Goal: Transaction & Acquisition: Subscribe to service/newsletter

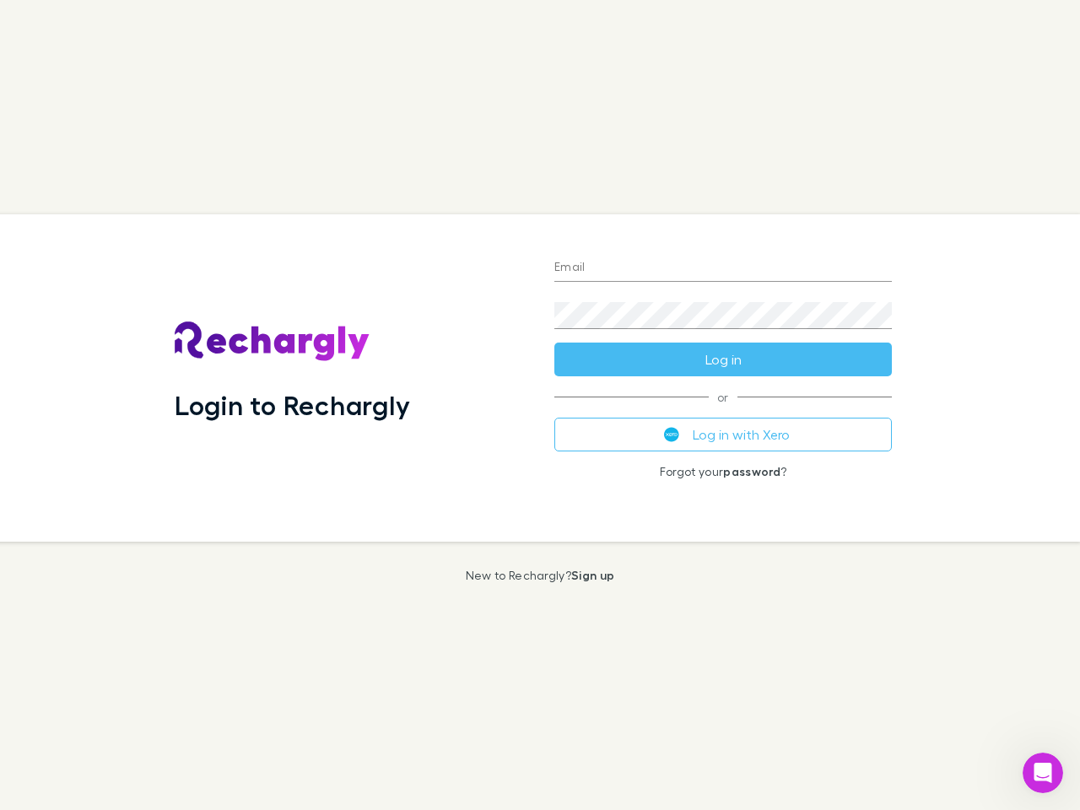
click at [540, 405] on div "Login to Rechargly" at bounding box center [351, 377] width 380 height 327
click at [723, 268] on input "Email" at bounding box center [723, 268] width 338 height 27
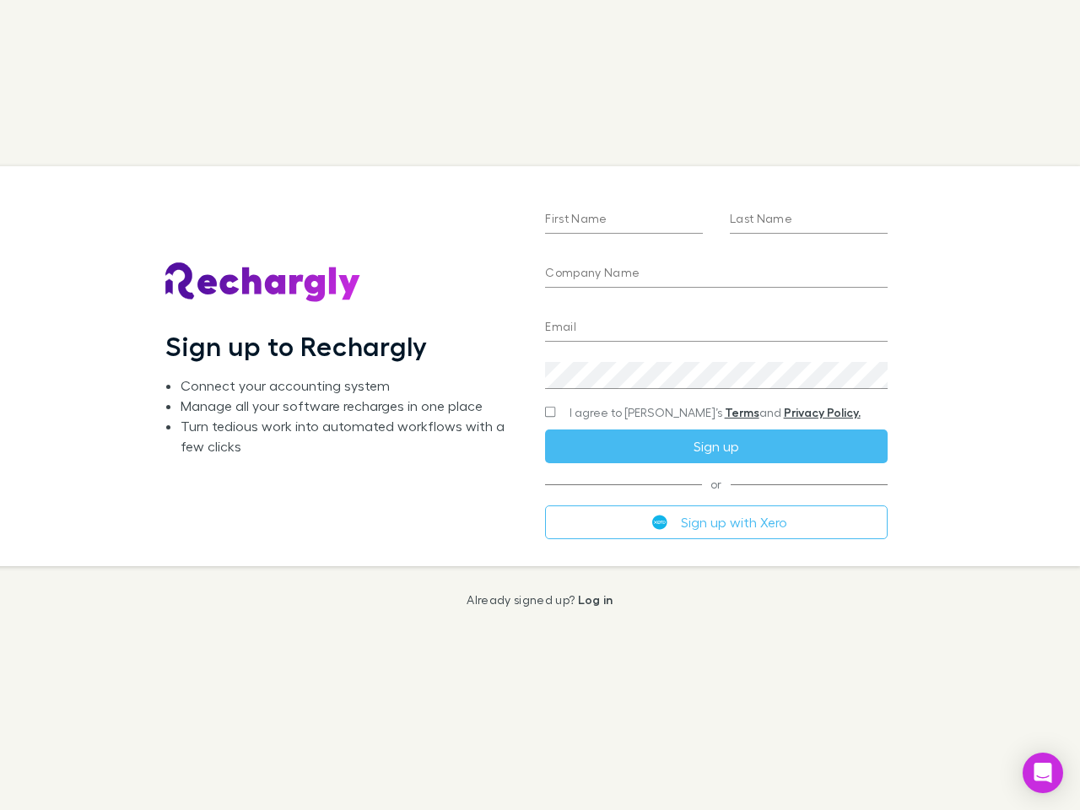
click at [540, 405] on div "First Name Last Name Company Name Email Create a password I agree to Rechargly’…" at bounding box center [716, 365] width 369 height 399
click at [624, 220] on input "First Name" at bounding box center [624, 220] width 158 height 27
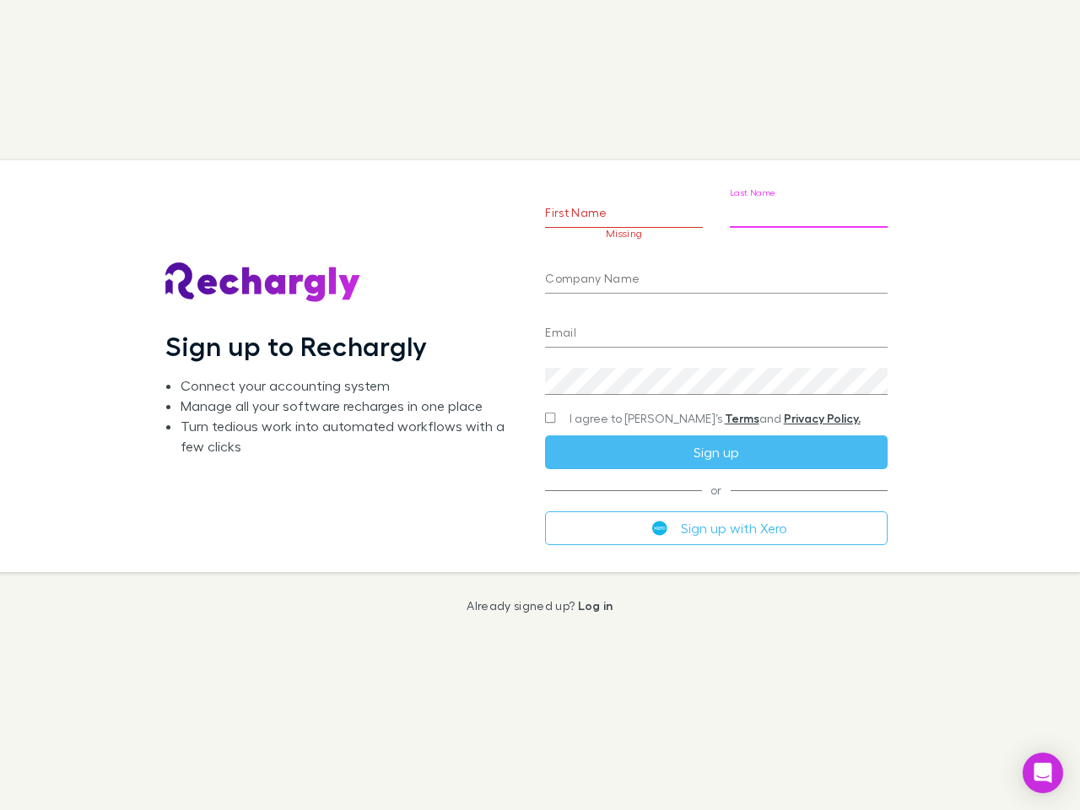
click at [808, 220] on input "Last Name" at bounding box center [809, 214] width 158 height 27
click at [716, 274] on input "Company Name" at bounding box center [716, 280] width 342 height 27
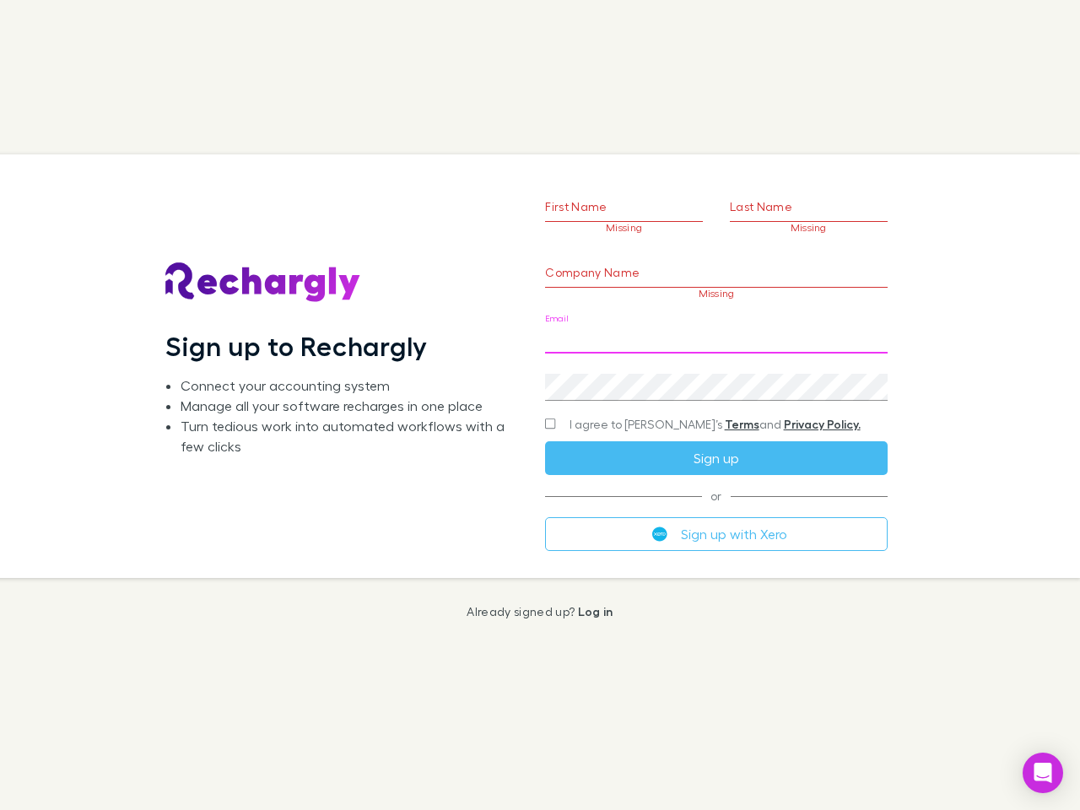
click at [716, 328] on input "Email" at bounding box center [716, 340] width 342 height 27
click at [716, 375] on div "Create a password" at bounding box center [716, 380] width 342 height 41
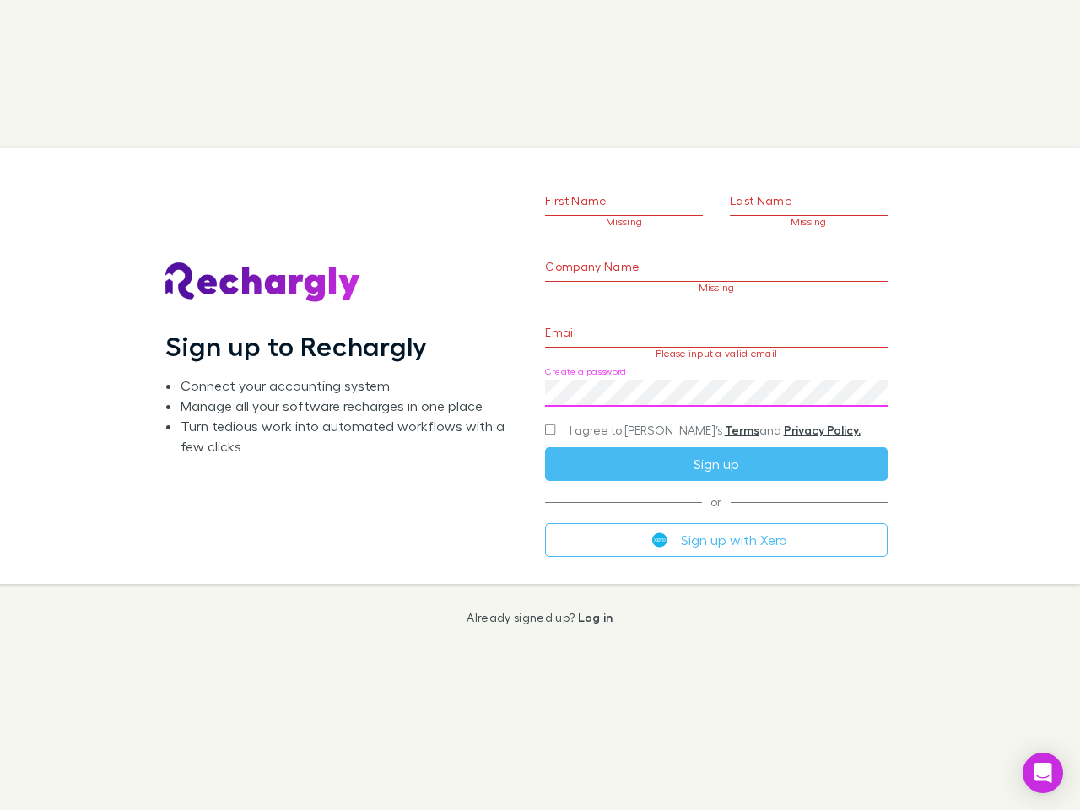
click at [683, 413] on form "First Name Missing Last Name Missing Company Name Missing Email Please input a …" at bounding box center [716, 345] width 342 height 421
